Goal: Task Accomplishment & Management: Manage account settings

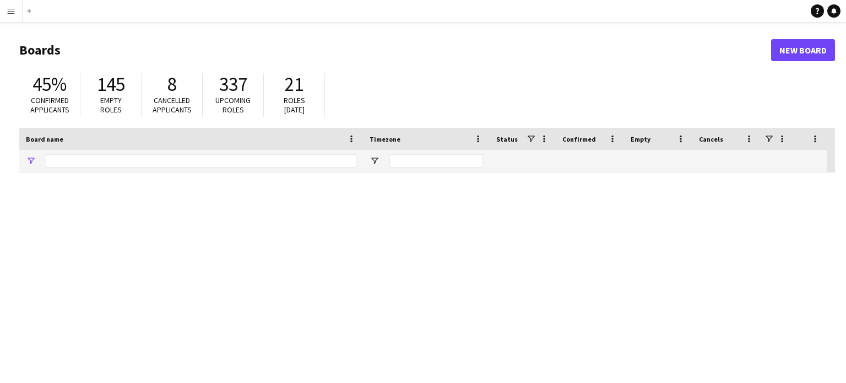
type input "***"
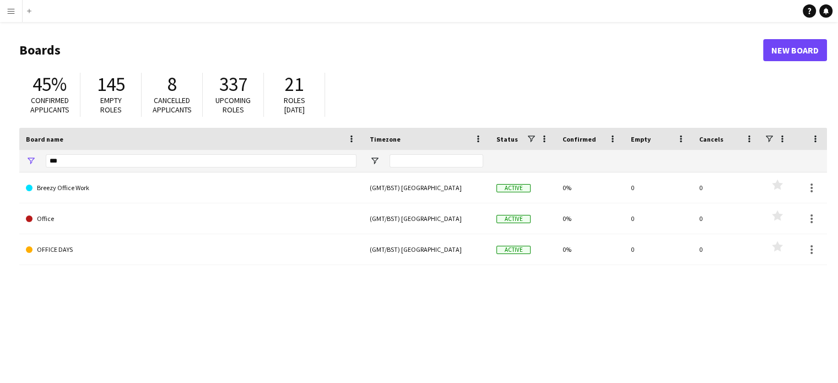
click at [10, 9] on app-icon "Menu" at bounding box center [11, 11] width 9 height 9
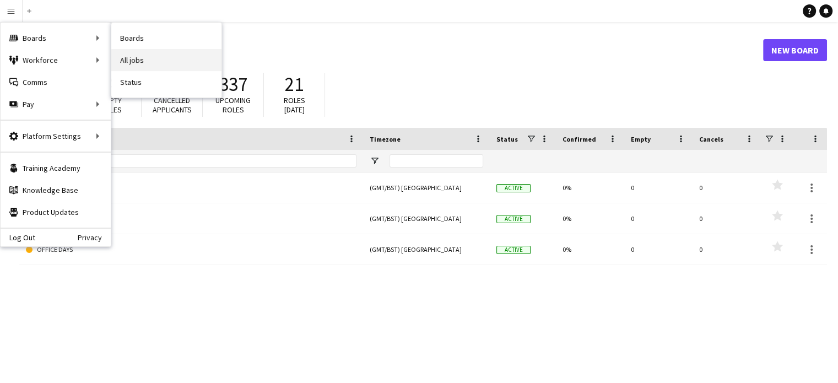
click at [144, 58] on link "All jobs" at bounding box center [166, 60] width 110 height 22
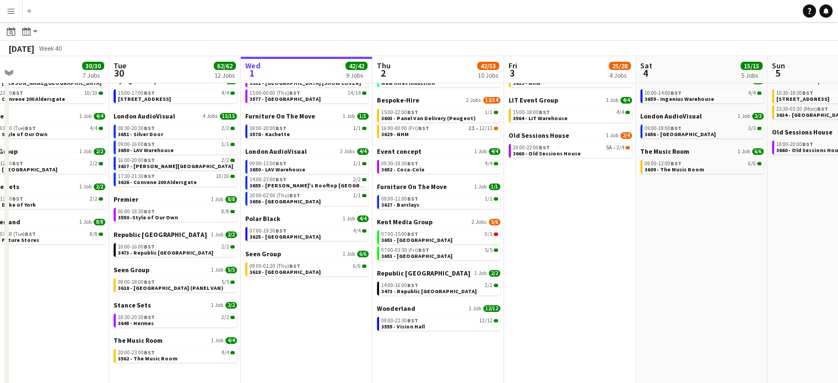
scroll to position [54, 0]
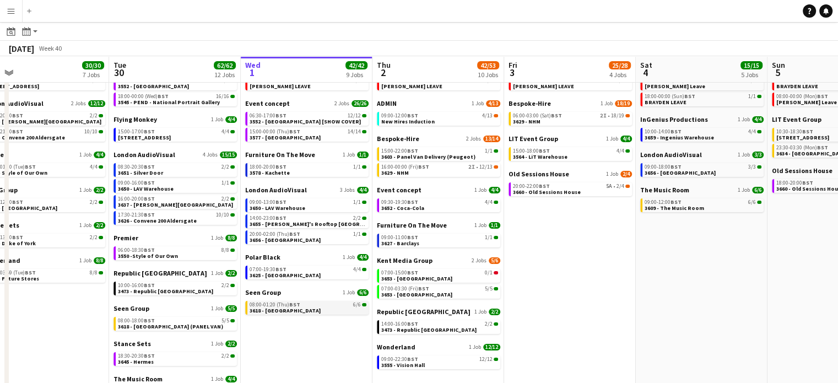
click at [302, 312] on span "3618 - [GEOGRAPHIC_DATA]" at bounding box center [285, 310] width 71 height 7
click at [16, 18] on button "Menu" at bounding box center [11, 11] width 22 height 22
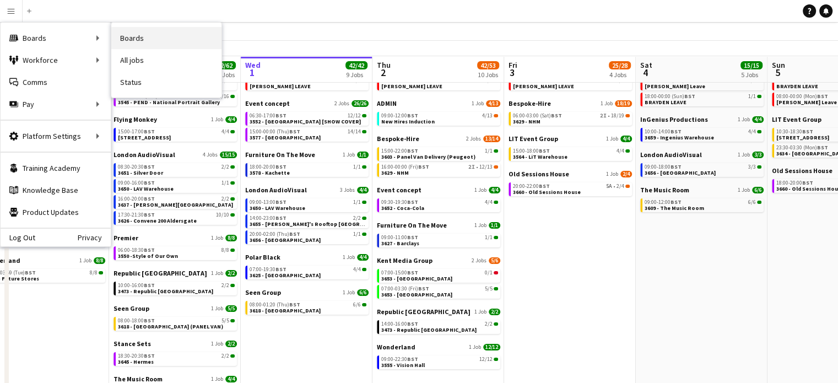
click at [127, 40] on link "Boards" at bounding box center [166, 38] width 110 height 22
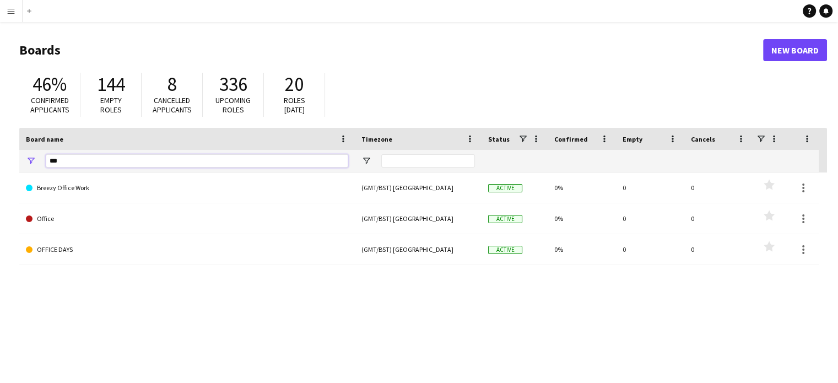
click at [62, 163] on input "***" at bounding box center [197, 160] width 302 height 13
type input "*"
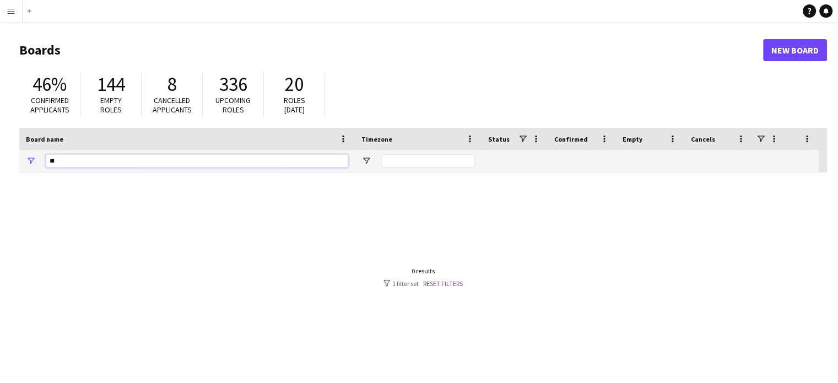
type input "*"
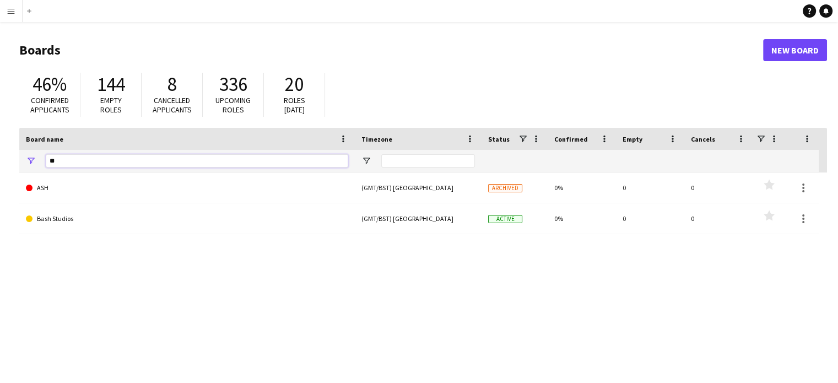
type input "*"
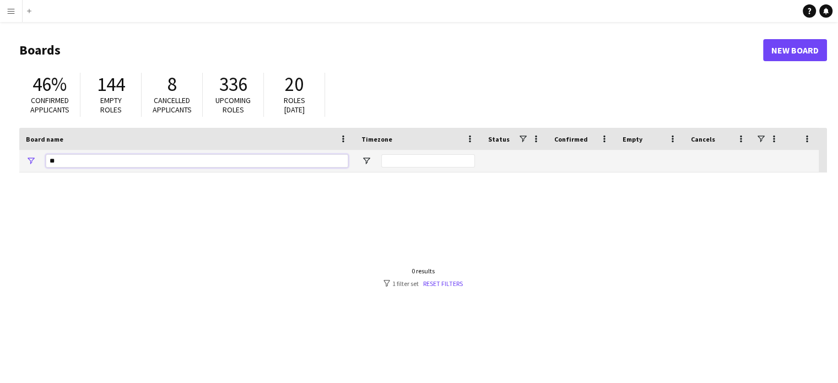
type input "*"
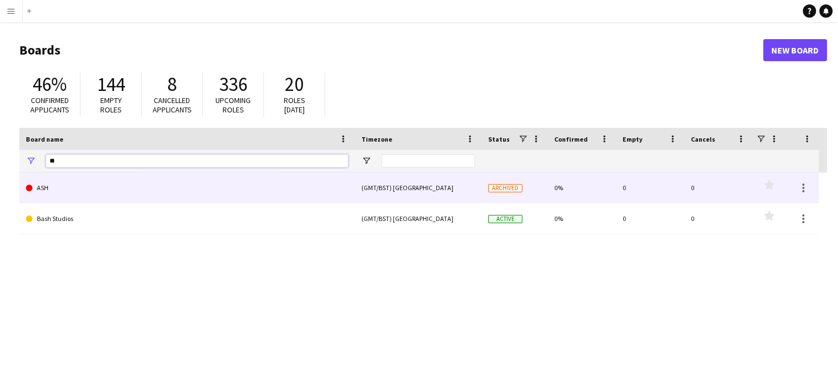
type input "*"
type input "*******"
click at [129, 198] on link "Bespoke-Hire" at bounding box center [187, 187] width 322 height 31
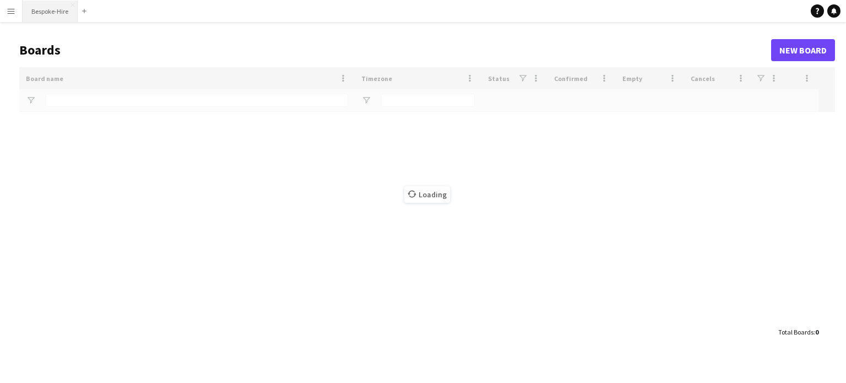
type input "*******"
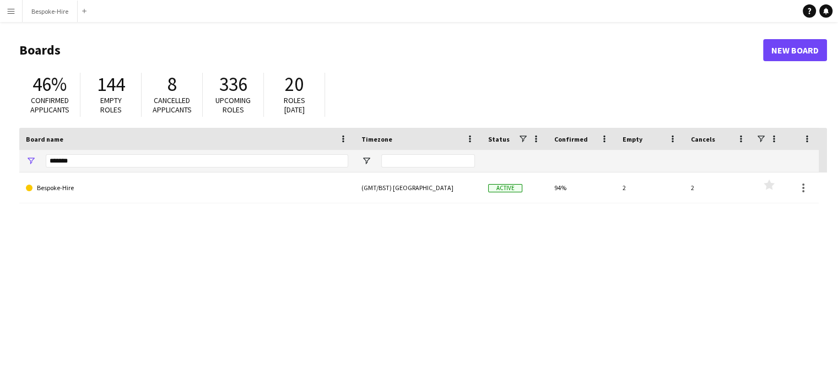
click at [14, 7] on app-icon "Menu" at bounding box center [11, 11] width 9 height 9
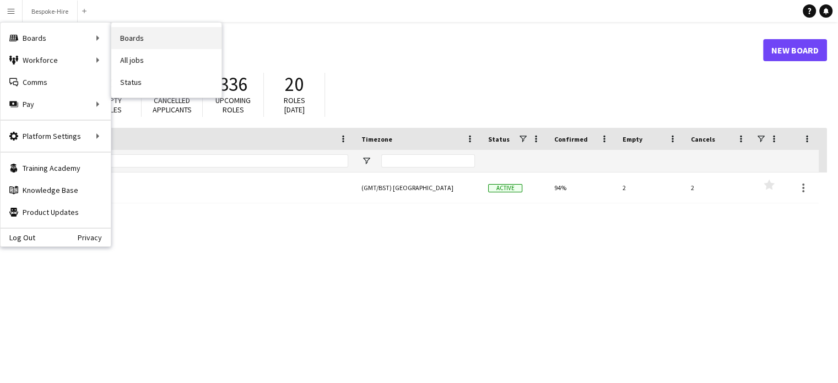
click at [126, 36] on link "Boards" at bounding box center [166, 38] width 110 height 22
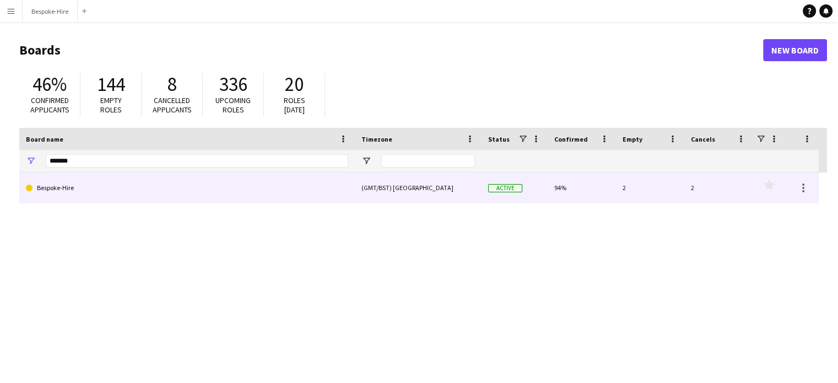
click at [81, 183] on link "Bespoke-Hire" at bounding box center [187, 187] width 322 height 31
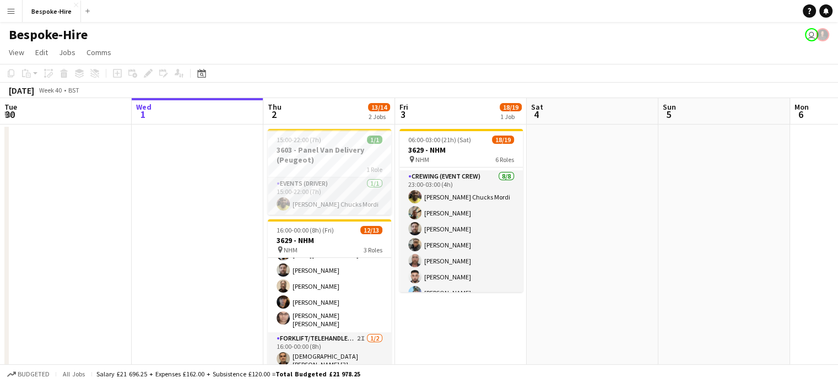
scroll to position [231, 0]
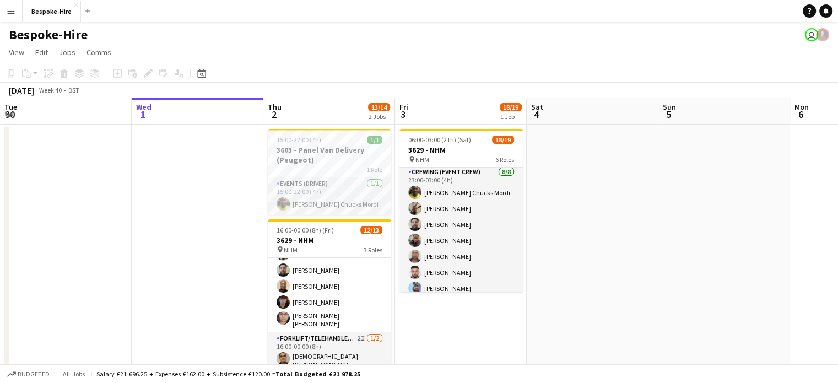
click at [13, 10] on app-icon "Menu" at bounding box center [11, 11] width 9 height 9
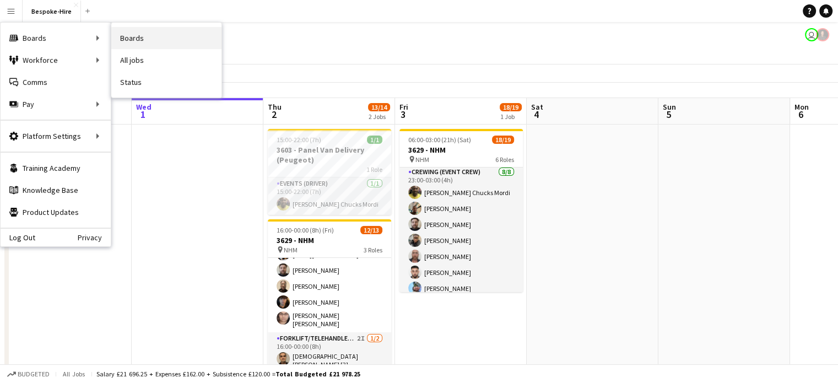
click at [134, 46] on link "Boards" at bounding box center [166, 38] width 110 height 22
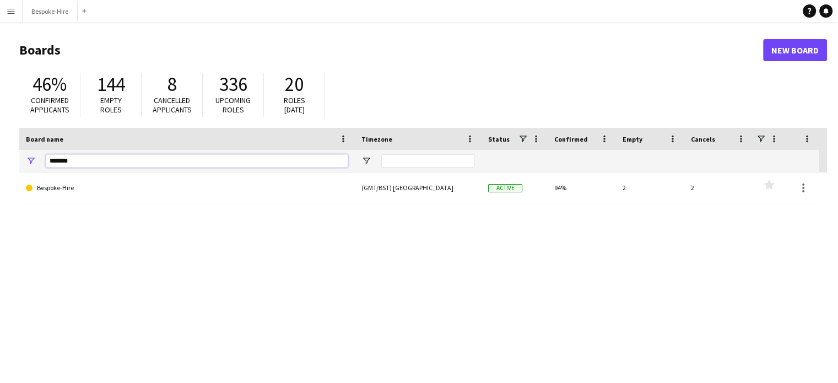
click at [82, 161] on input "*******" at bounding box center [197, 160] width 302 height 13
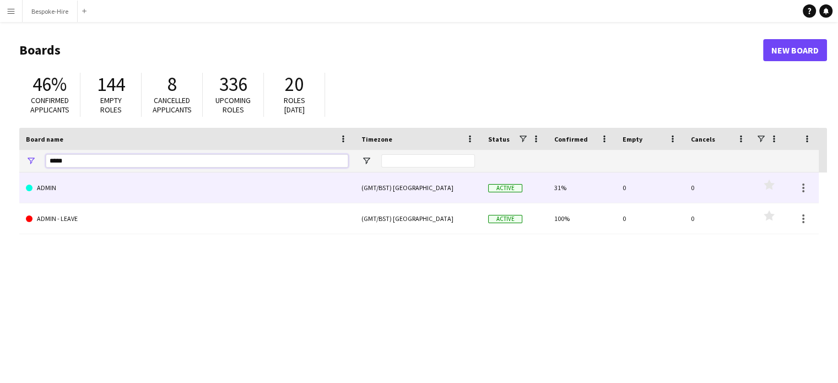
type input "*****"
click at [97, 196] on link "ADMIN" at bounding box center [187, 187] width 322 height 31
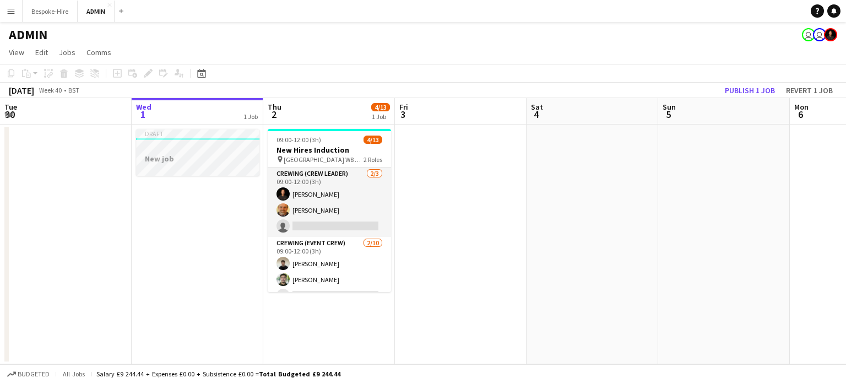
click at [218, 133] on div "Draft" at bounding box center [197, 133] width 123 height 9
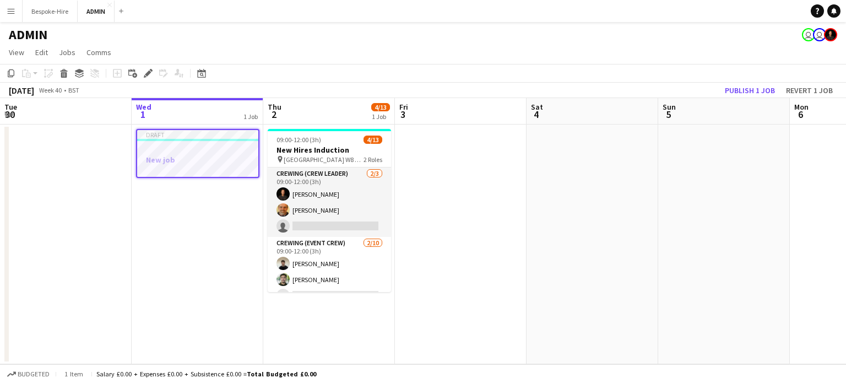
click at [218, 133] on div "Draft" at bounding box center [197, 134] width 121 height 9
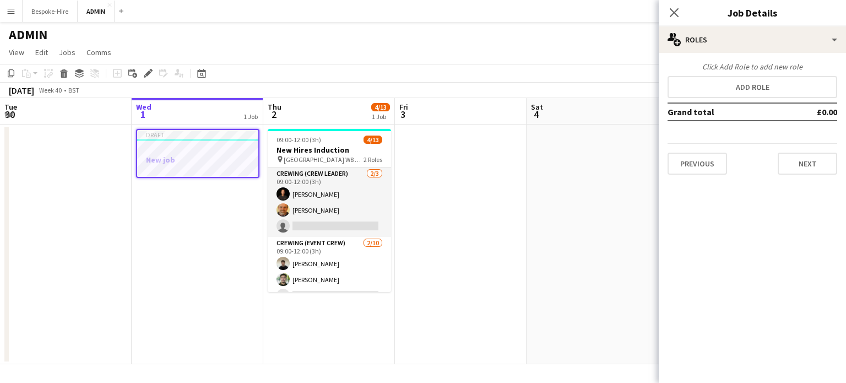
click at [204, 253] on app-date-cell "Draft New job" at bounding box center [198, 244] width 132 height 240
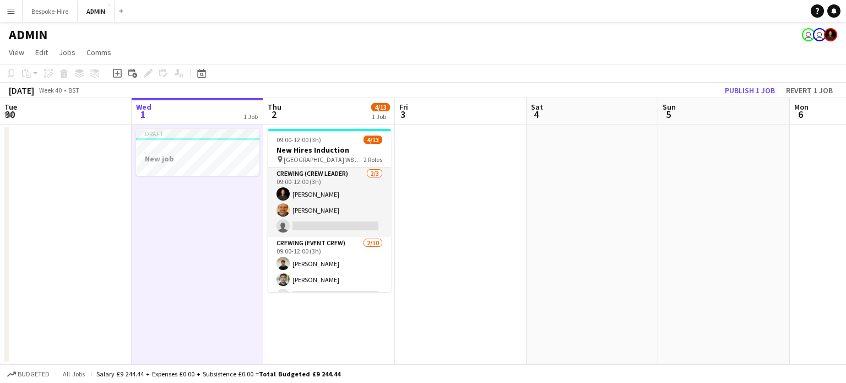
click at [196, 224] on app-date-cell "Draft New job" at bounding box center [198, 244] width 132 height 240
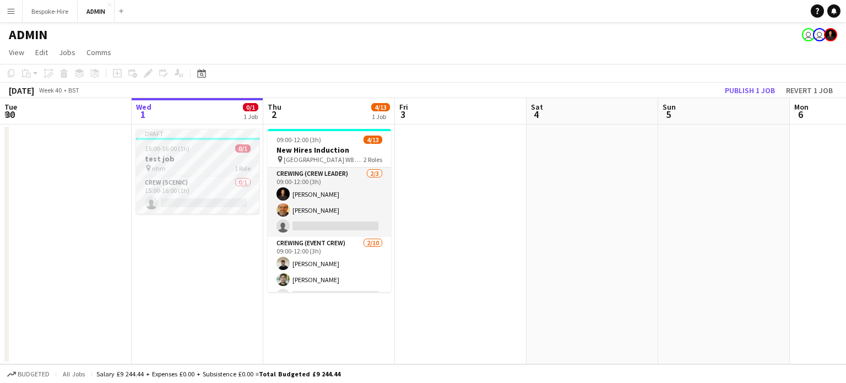
click at [207, 166] on div "pin nhm 1 Role" at bounding box center [197, 168] width 123 height 9
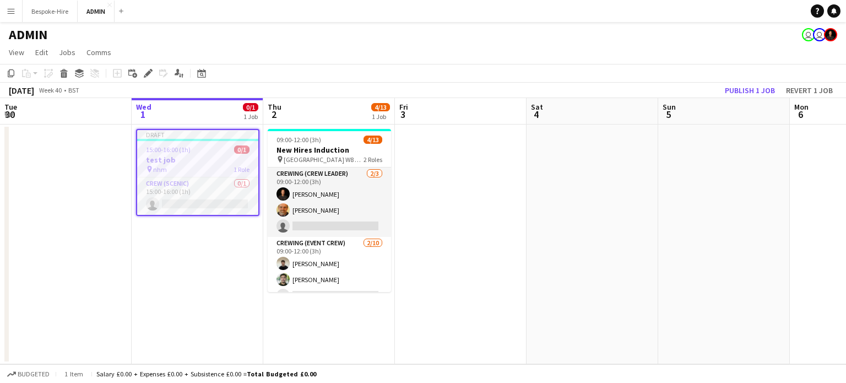
click at [185, 155] on h3 "test job" at bounding box center [197, 160] width 121 height 10
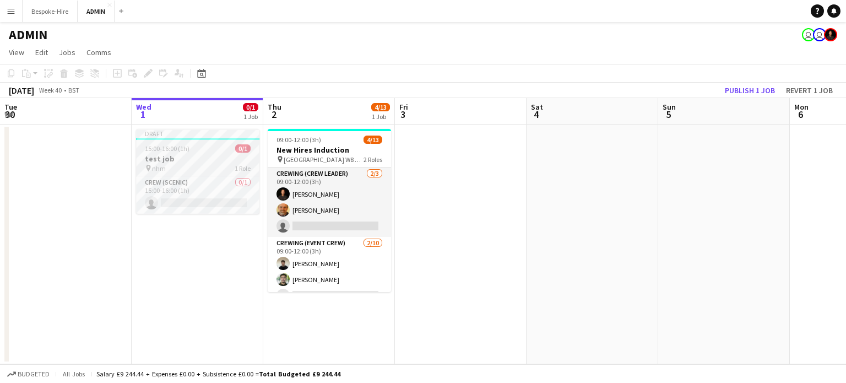
click at [185, 155] on h3 "test job" at bounding box center [197, 159] width 123 height 10
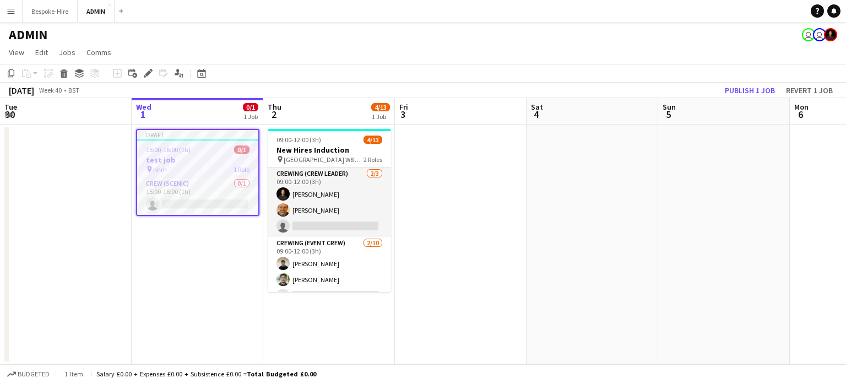
click at [185, 155] on h3 "test job" at bounding box center [197, 160] width 121 height 10
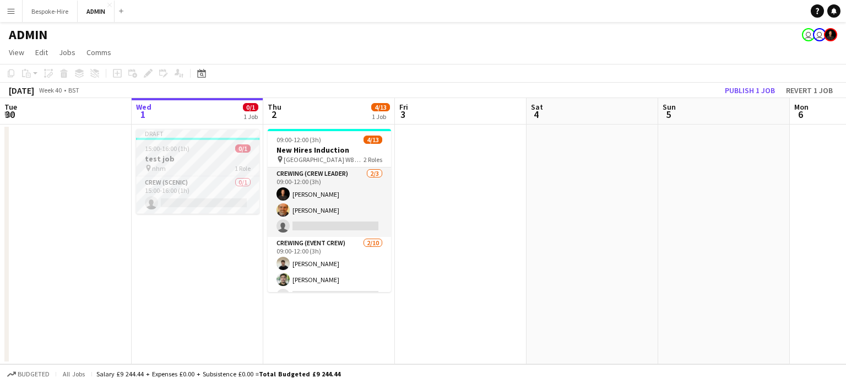
click at [185, 155] on h3 "test job" at bounding box center [197, 159] width 123 height 10
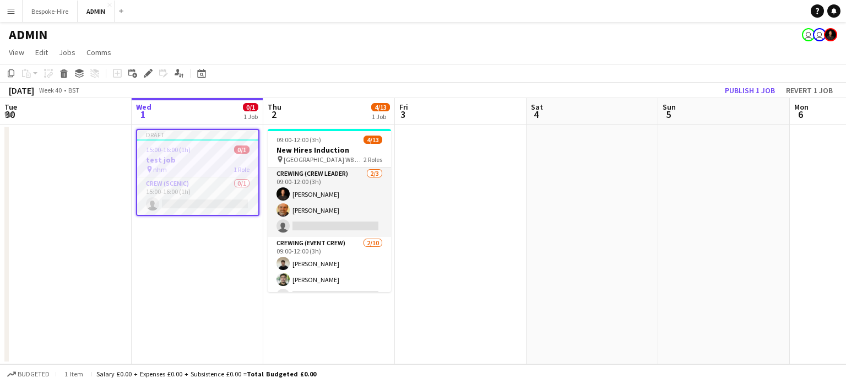
drag, startPoint x: 185, startPoint y: 155, endPoint x: 150, endPoint y: 232, distance: 85.1
click at [150, 232] on app-date-cell "Draft 15:00-16:00 (1h) 0/1 test job pin nhm 1 Role Crew (Scenic) 0/1 15:00-16:0…" at bounding box center [198, 244] width 132 height 240
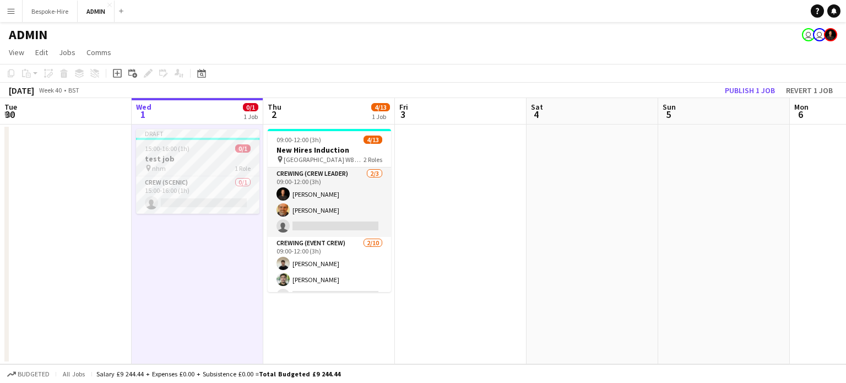
click at [178, 165] on div "pin nhm 1 Role" at bounding box center [197, 168] width 123 height 9
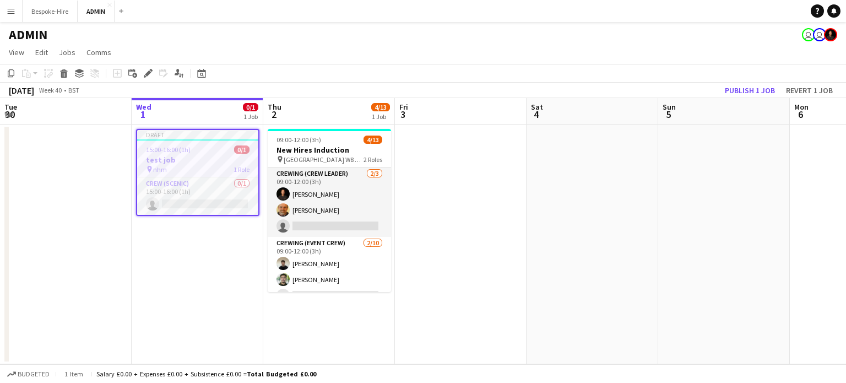
scroll to position [0, 263]
drag, startPoint x: 178, startPoint y: 166, endPoint x: 154, endPoint y: 246, distance: 84.2
click at [154, 246] on app-date-cell "Draft 15:00-16:00 (1h) 0/1 test job pin nhm 1 Role Crew (Scenic) 0/1 15:00-16:0…" at bounding box center [198, 244] width 132 height 240
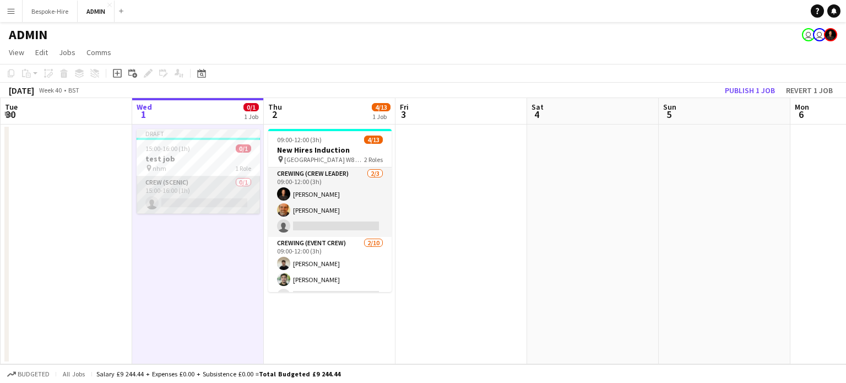
click at [163, 209] on app-card-role "Crew (Scenic) 0/1 15:00-16:00 (1h) single-neutral-actions" at bounding box center [198, 194] width 123 height 37
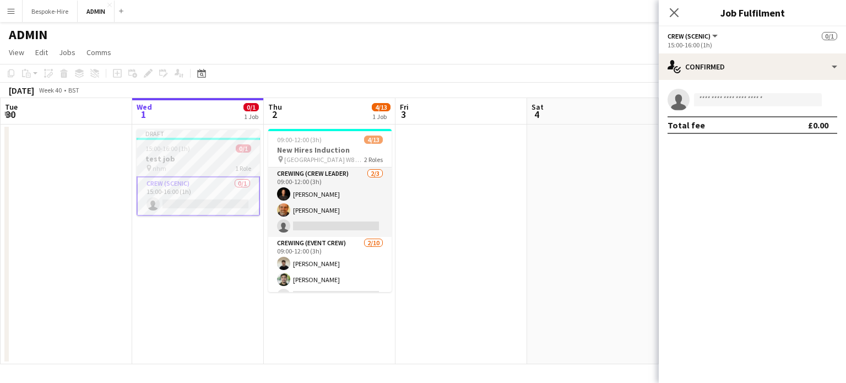
click at [181, 161] on h3 "test job" at bounding box center [198, 159] width 123 height 10
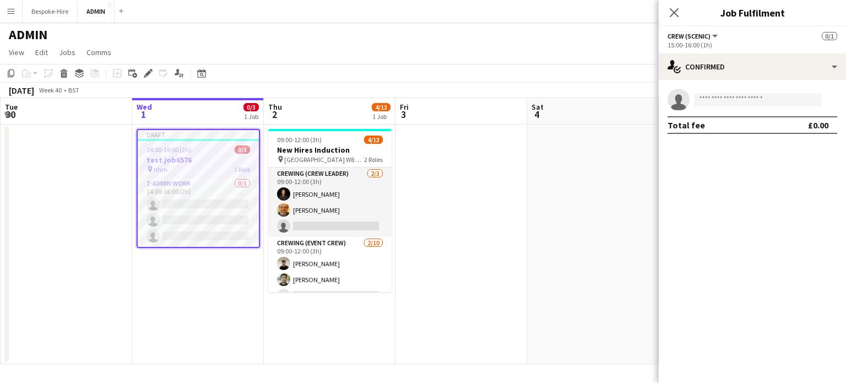
click at [432, 148] on app-date-cell at bounding box center [462, 244] width 132 height 240
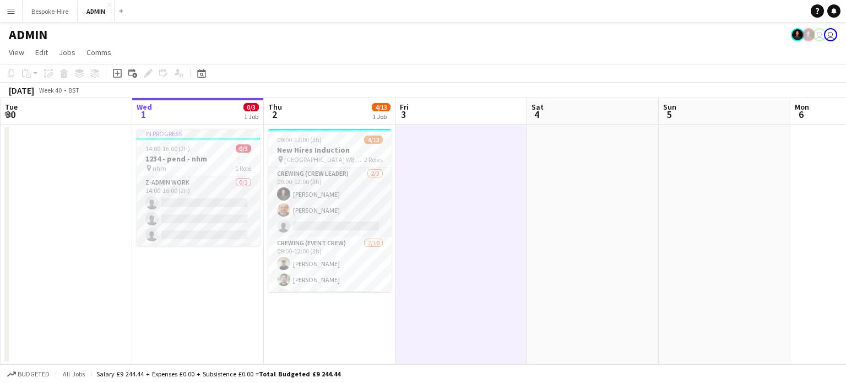
click at [679, 174] on app-date-cell at bounding box center [725, 244] width 132 height 240
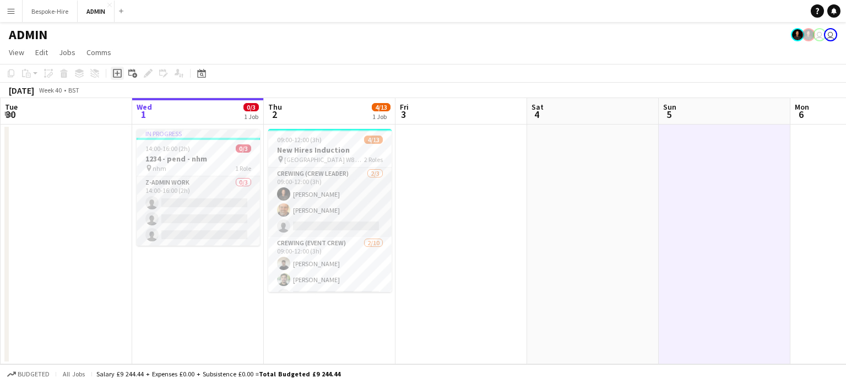
click at [122, 70] on div "Add job" at bounding box center [117, 73] width 13 height 13
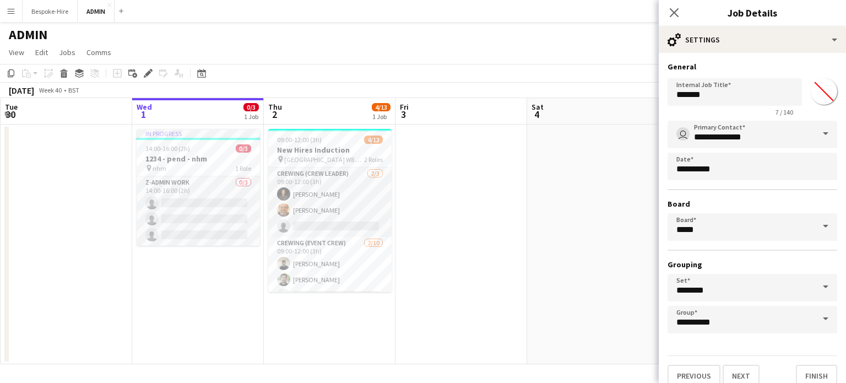
click at [440, 163] on app-date-cell at bounding box center [462, 244] width 132 height 240
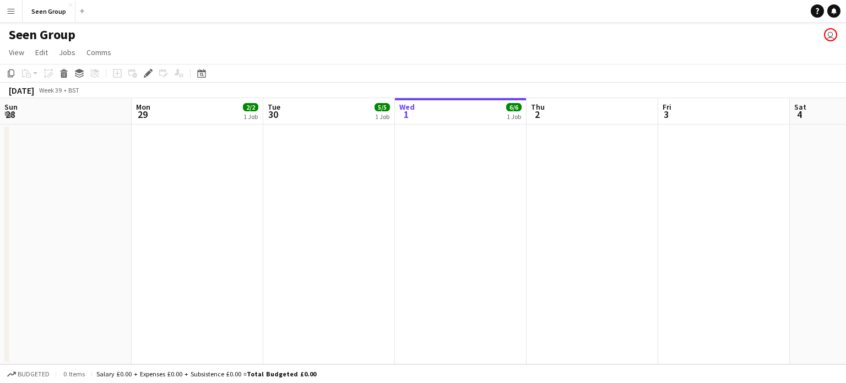
scroll to position [0, 379]
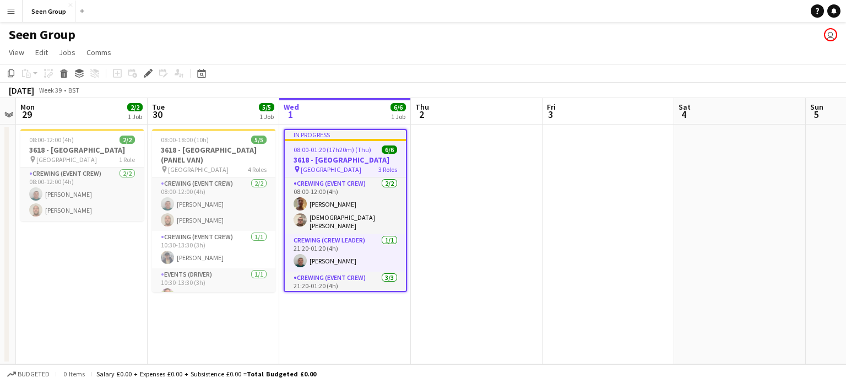
click at [304, 174] on app-job-card "In progress 08:00-01:20 (17h20m) (Thu) 6/6 3618 - Emerald Theatre pin Emerald T…" at bounding box center [345, 210] width 123 height 163
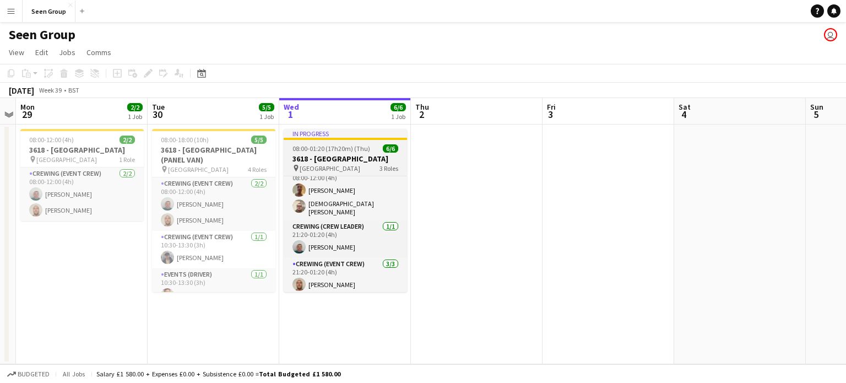
scroll to position [0, 0]
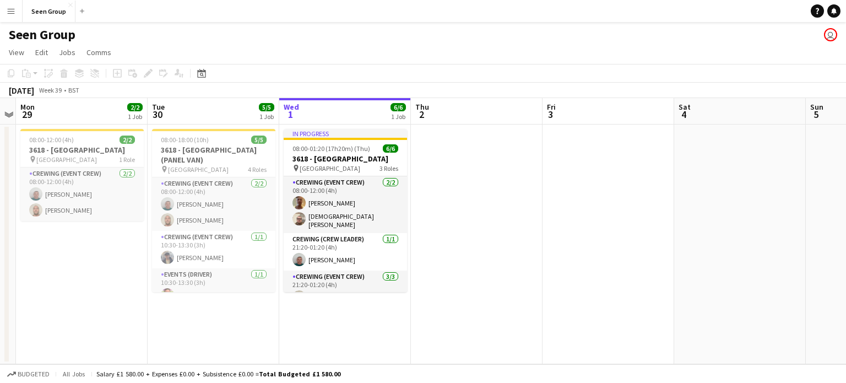
click at [338, 306] on app-date-cell "In progress 08:00-01:20 (17h20m) (Thu) 6/6 3618 - Emerald Theatre pin Emerald T…" at bounding box center [345, 244] width 132 height 240
